Goal: Information Seeking & Learning: Learn about a topic

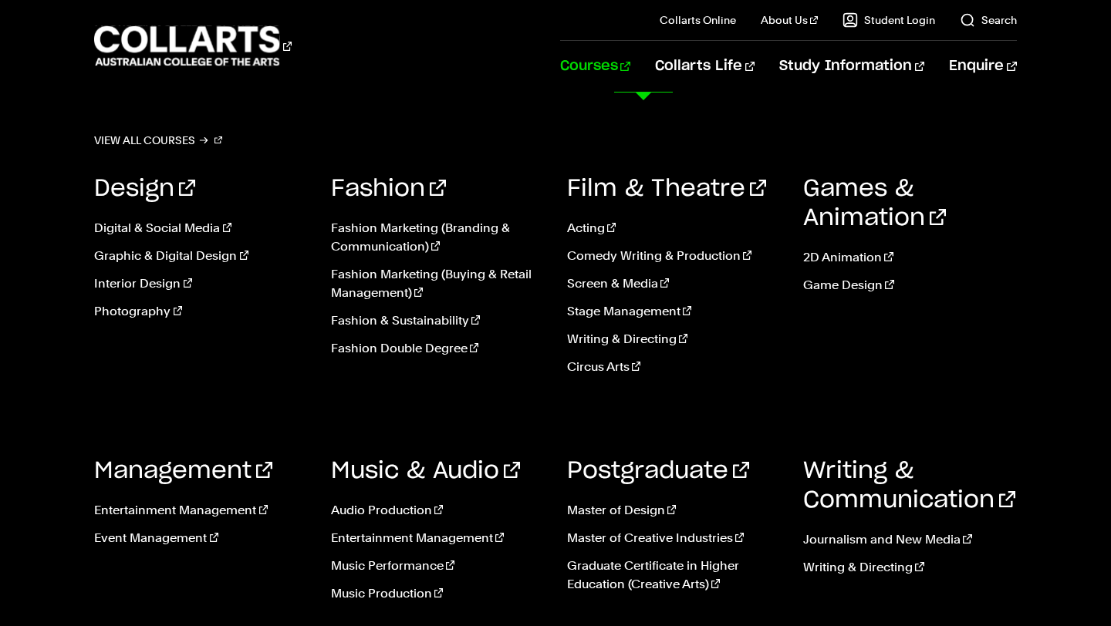
click at [630, 56] on link "Courses" at bounding box center [595, 66] width 70 height 51
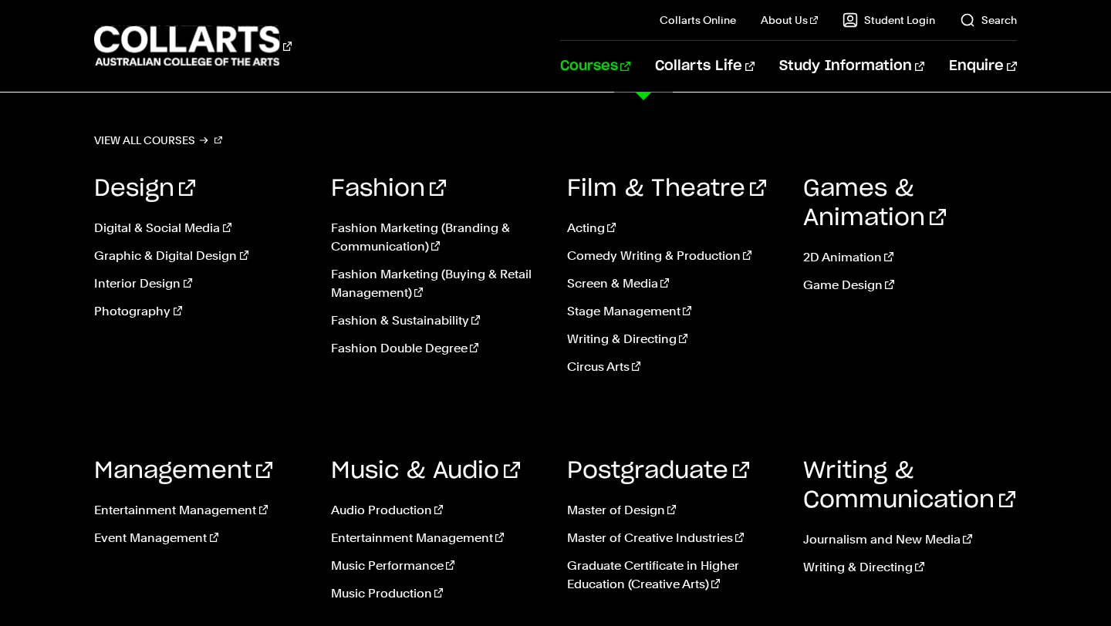
scroll to position [170, 0]
click at [162, 228] on link "Digital & Social Media" at bounding box center [200, 228] width 213 height 19
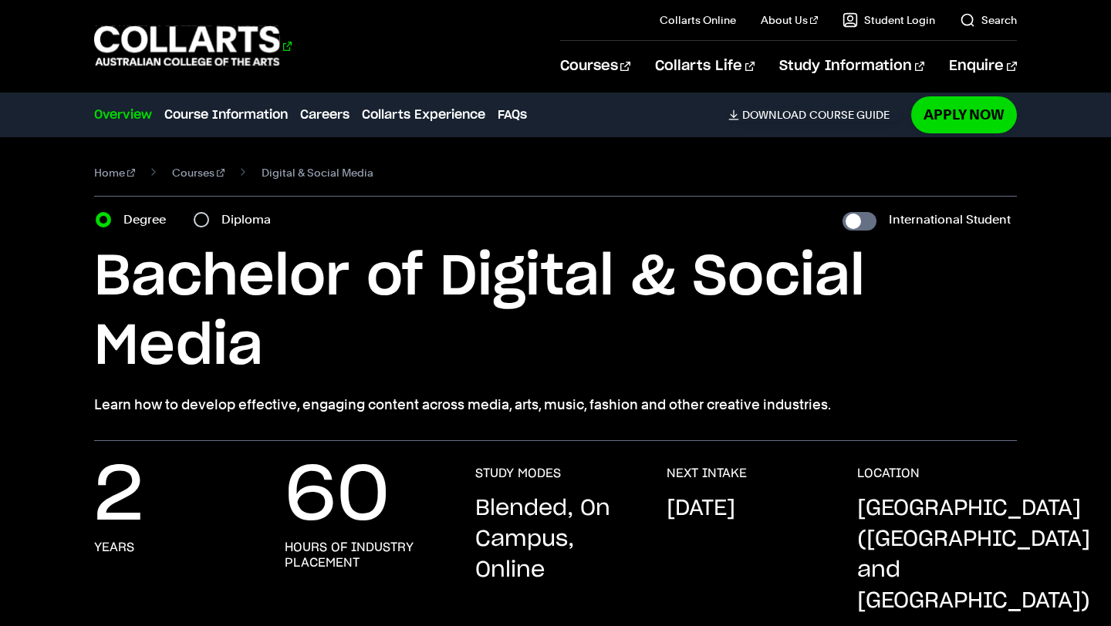
click at [237, 54] on 1 "Go to homepage" at bounding box center [187, 46] width 186 height 40
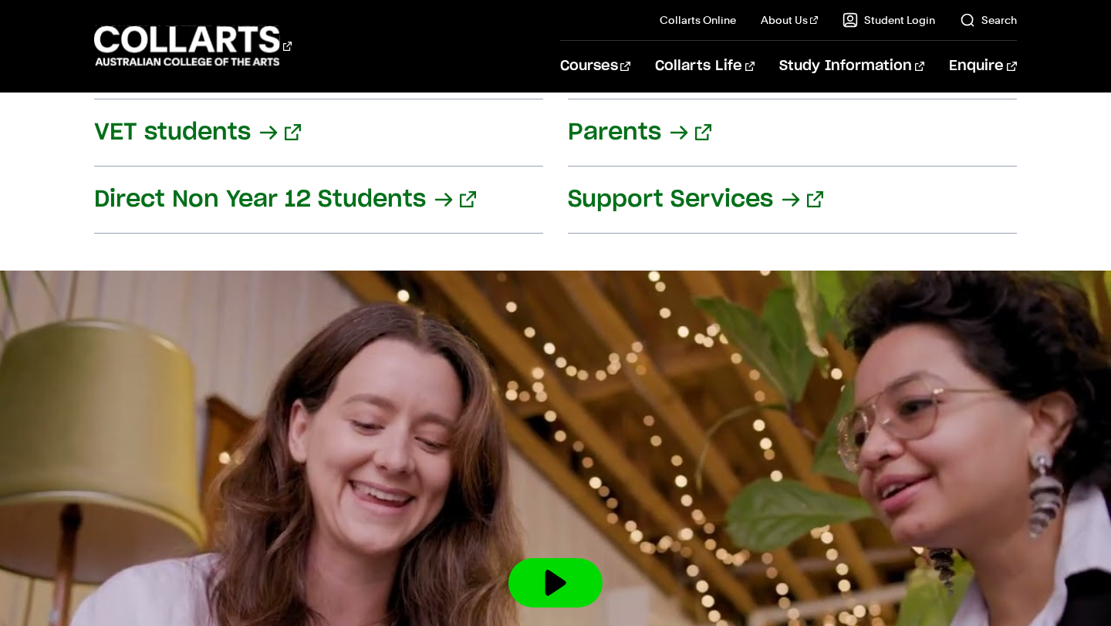
scroll to position [1979, 0]
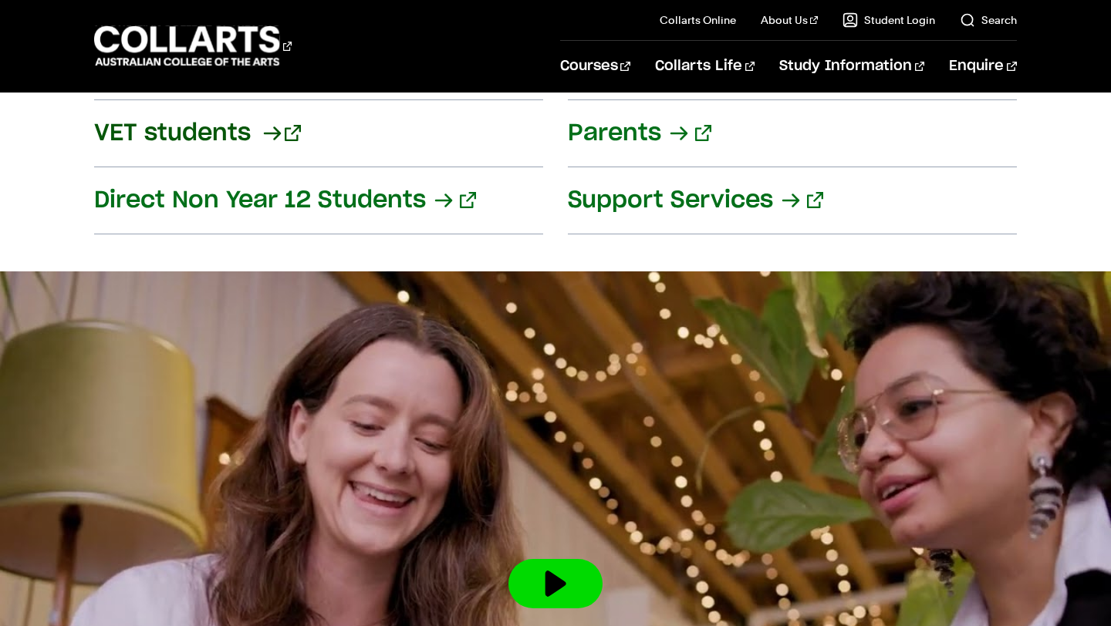
click at [221, 105] on link "VET students" at bounding box center [318, 133] width 449 height 67
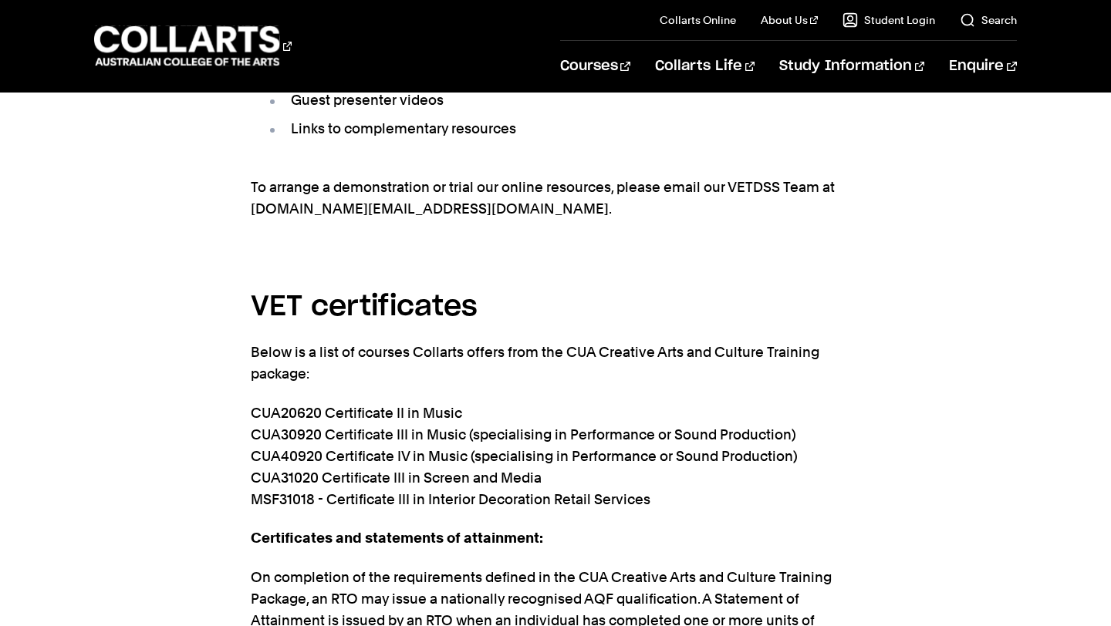
scroll to position [3175, 0]
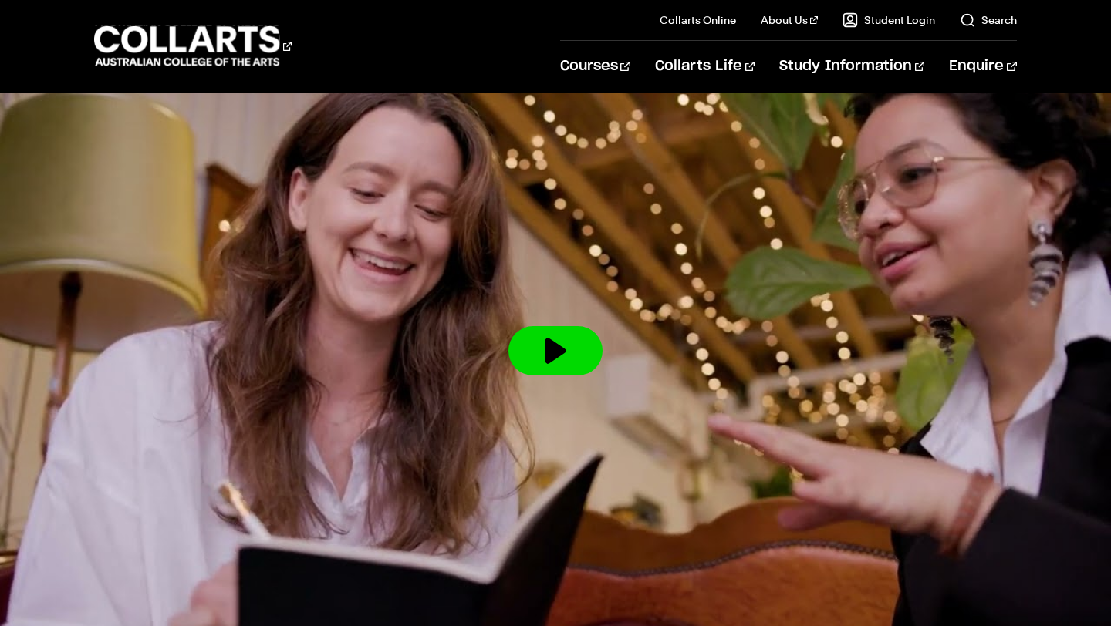
scroll to position [1979, 0]
